Goal: Task Accomplishment & Management: Complete application form

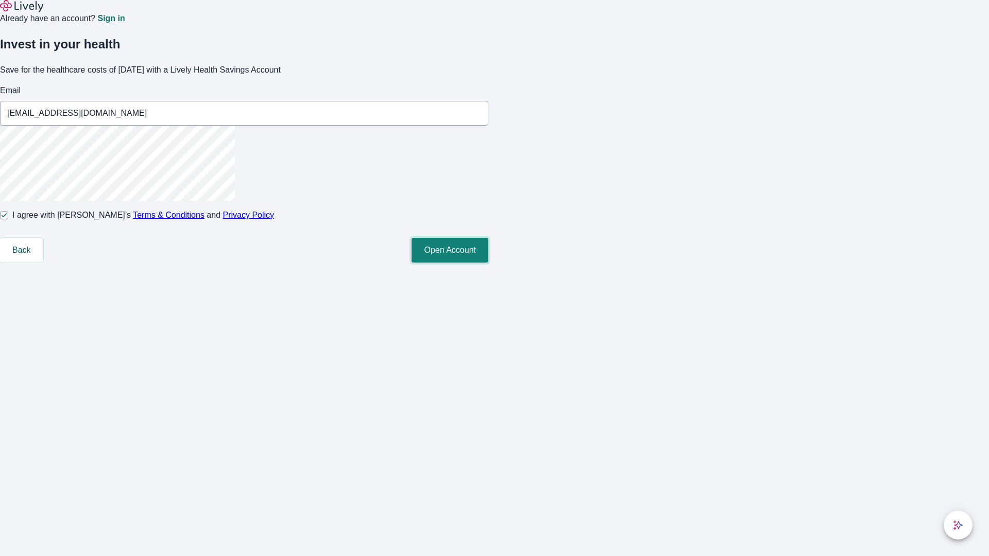
click at [488, 263] on button "Open Account" at bounding box center [449, 250] width 77 height 25
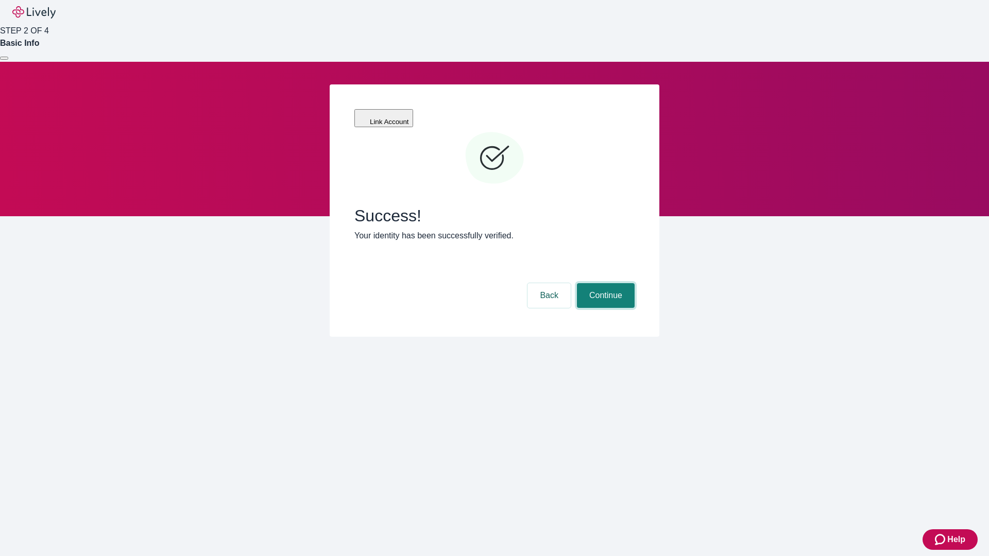
click at [604, 283] on button "Continue" at bounding box center [606, 295] width 58 height 25
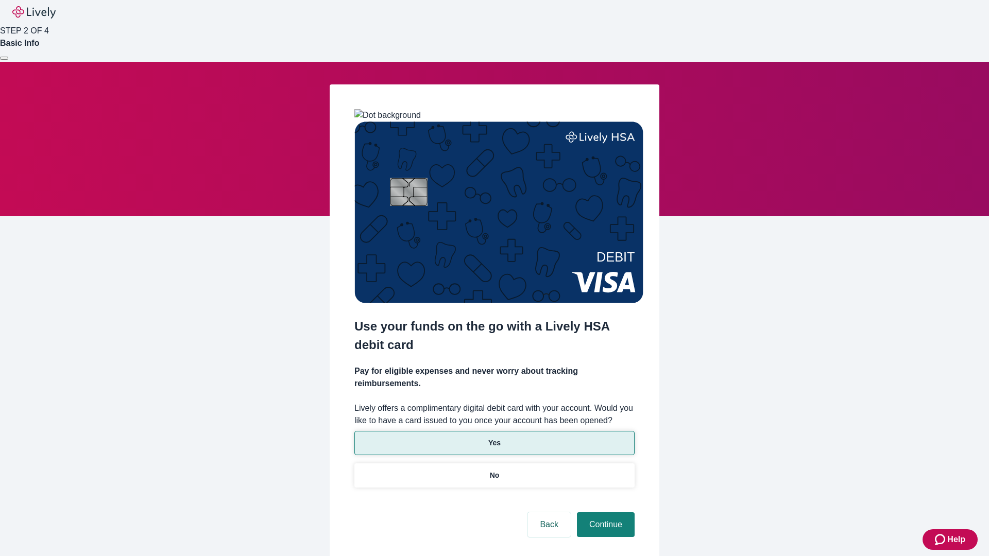
click at [494, 438] on p "Yes" at bounding box center [494, 443] width 12 height 11
click at [604, 512] on button "Continue" at bounding box center [606, 524] width 58 height 25
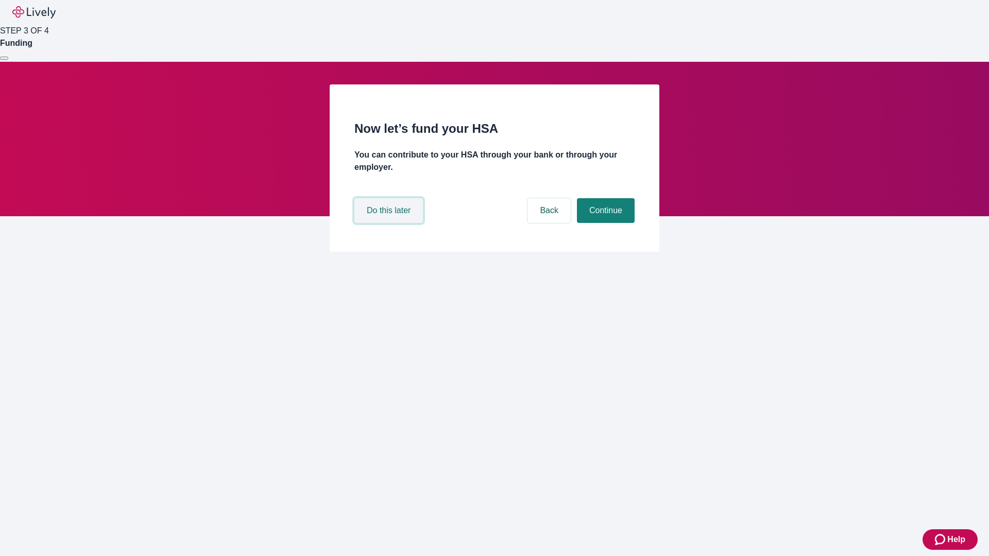
click at [390, 223] on button "Do this later" at bounding box center [388, 210] width 68 height 25
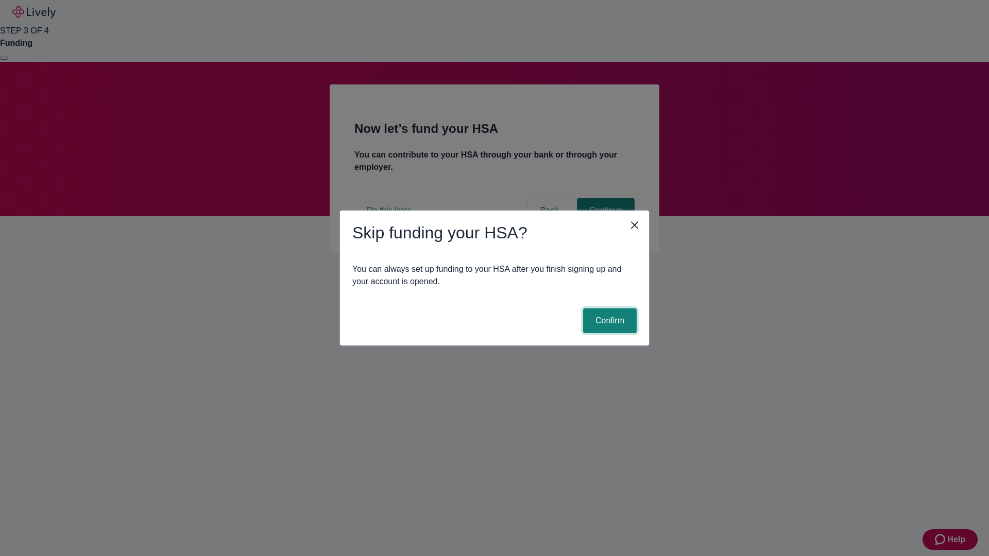
click at [608, 321] on button "Confirm" at bounding box center [610, 320] width 54 height 25
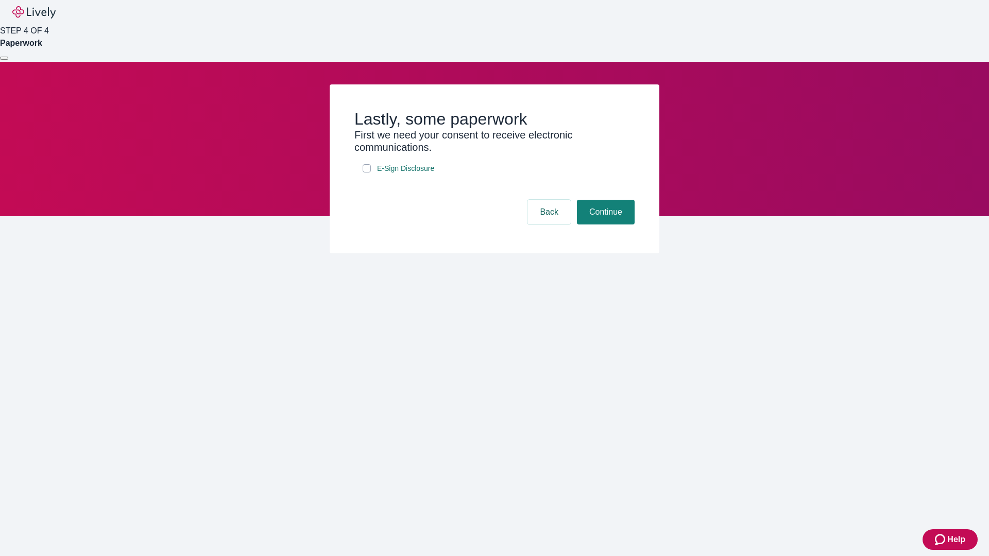
click at [367, 173] on input "E-Sign Disclosure" at bounding box center [367, 168] width 8 height 8
checkbox input "true"
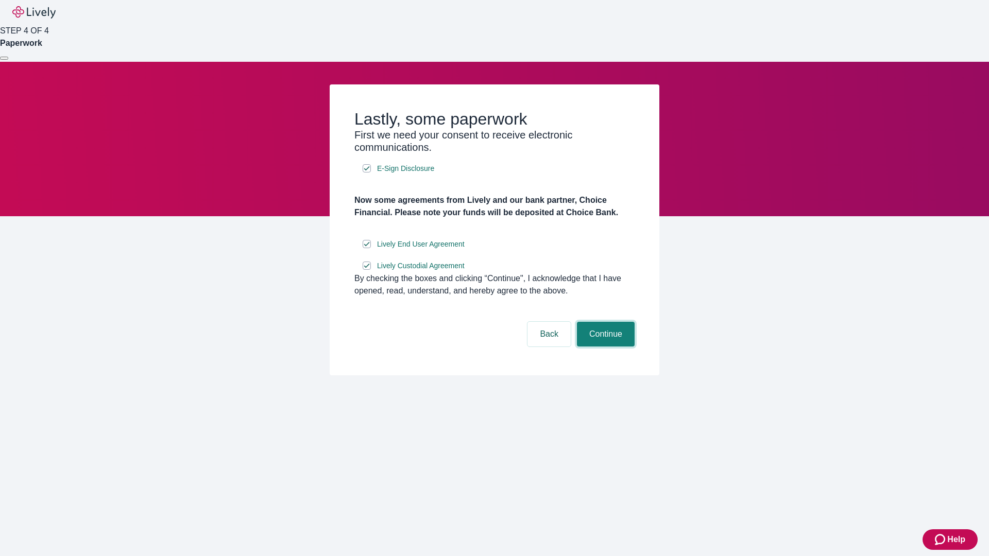
click at [604, 347] on button "Continue" at bounding box center [606, 334] width 58 height 25
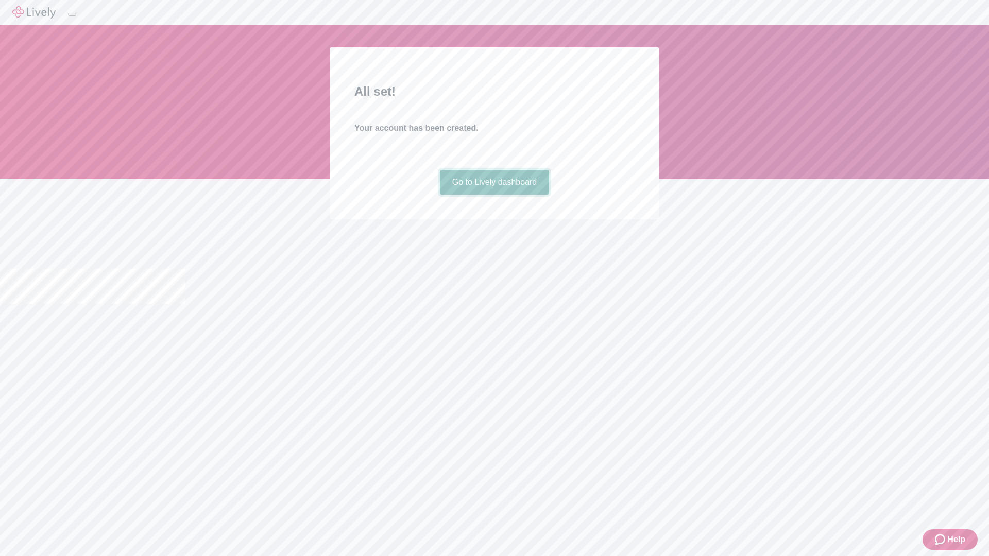
click at [494, 195] on link "Go to Lively dashboard" at bounding box center [495, 182] width 110 height 25
